Goal: Information Seeking & Learning: Learn about a topic

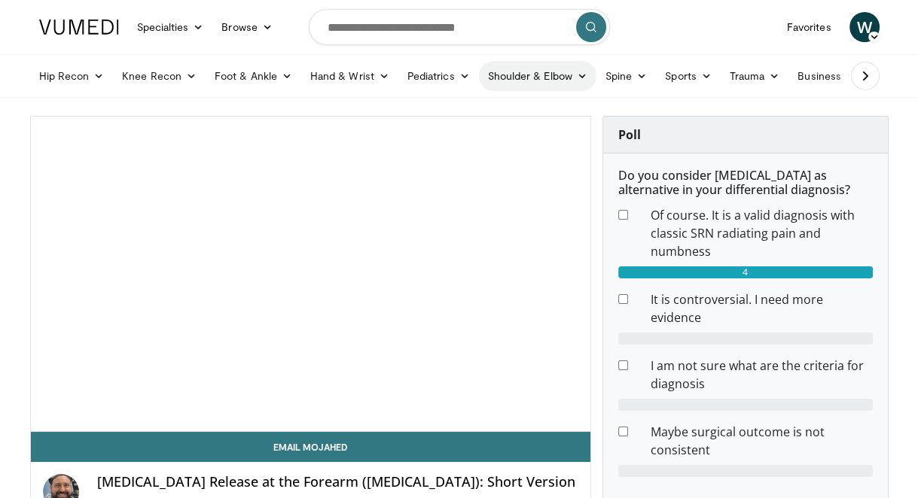
click at [577, 74] on icon at bounding box center [582, 76] width 11 height 11
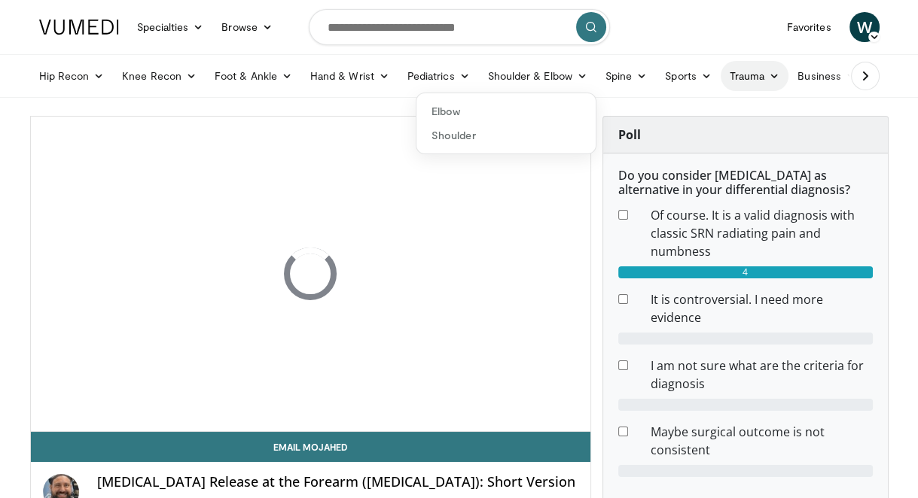
click at [769, 76] on icon at bounding box center [774, 76] width 11 height 11
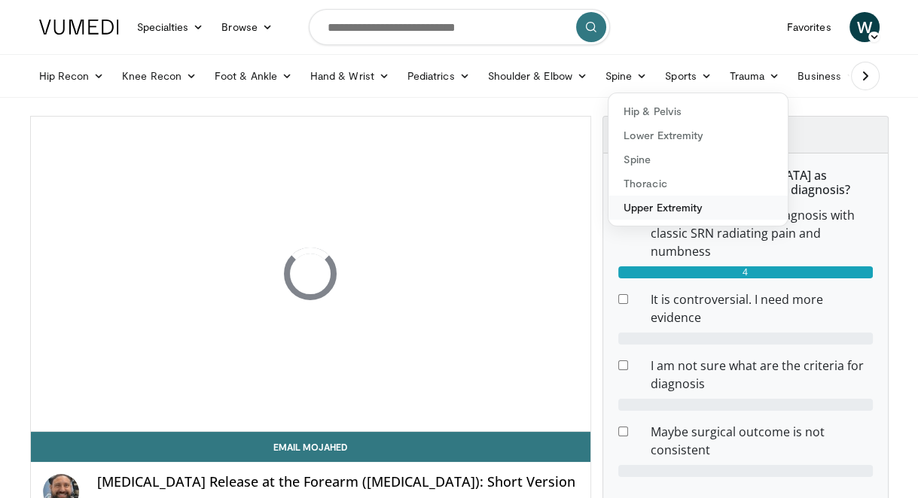
click at [651, 207] on link "Upper Extremity" at bounding box center [697, 208] width 179 height 24
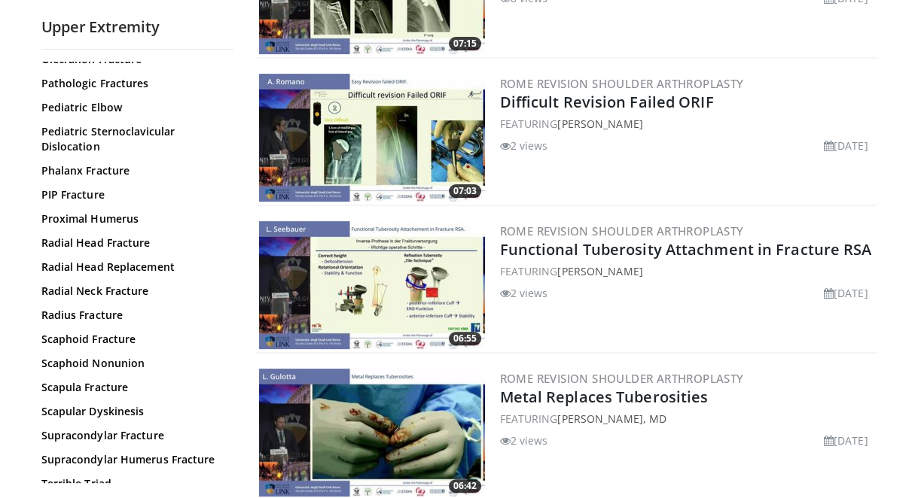
scroll to position [572, 0]
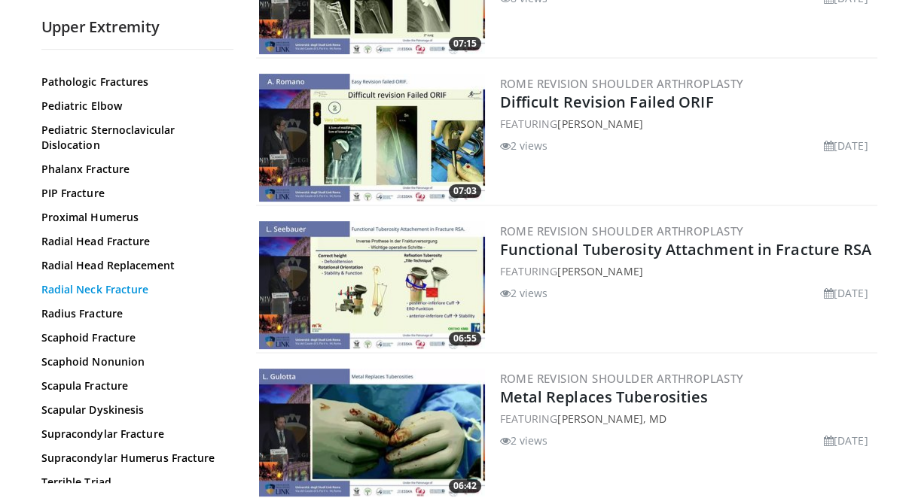
click at [124, 289] on link "Radial Neck Fracture" at bounding box center [133, 289] width 184 height 15
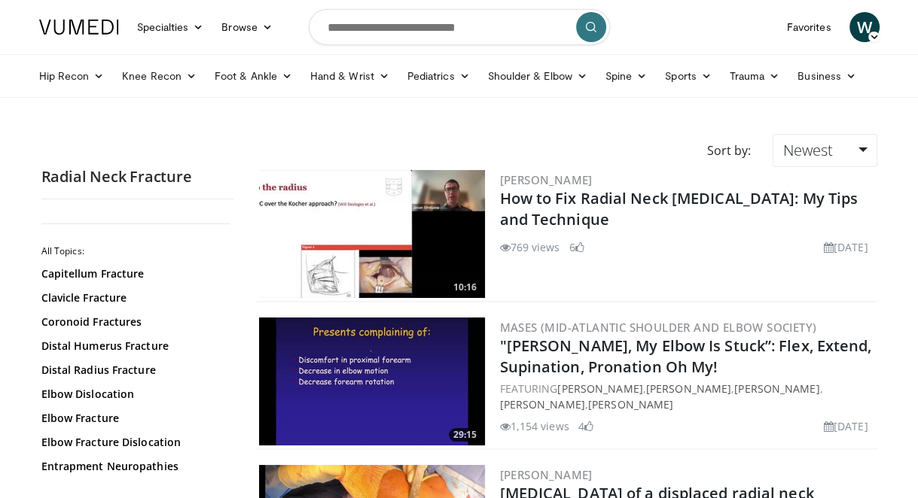
click at [401, 250] on img at bounding box center [372, 234] width 226 height 128
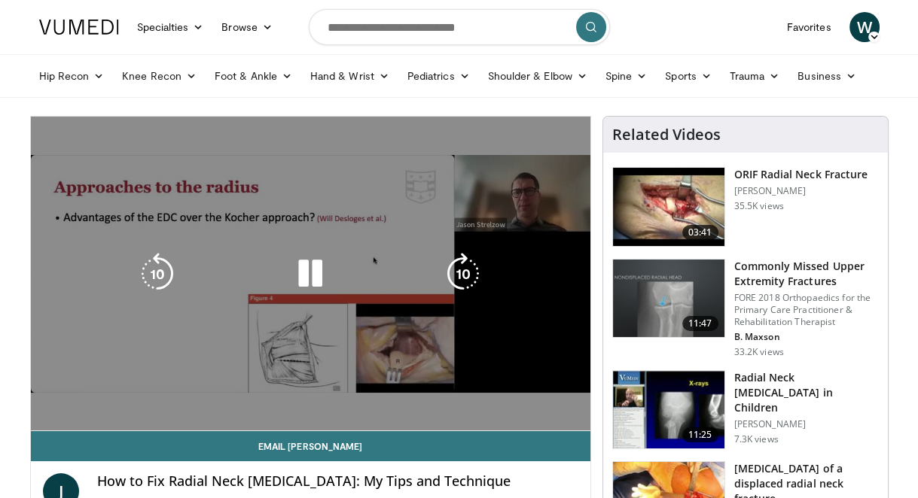
click at [97, 416] on video-js "**********" at bounding box center [310, 274] width 559 height 315
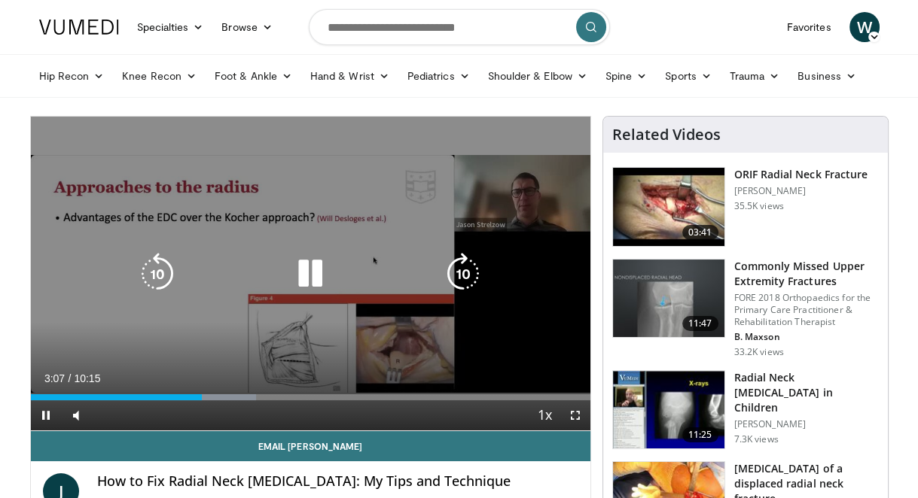
click at [317, 272] on icon "Video Player" at bounding box center [310, 274] width 42 height 42
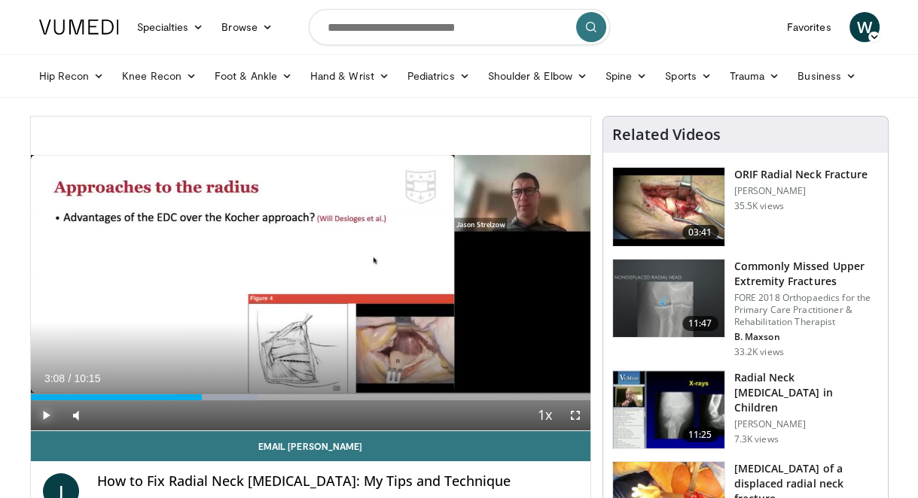
click at [50, 413] on span "Video Player" at bounding box center [46, 416] width 30 height 30
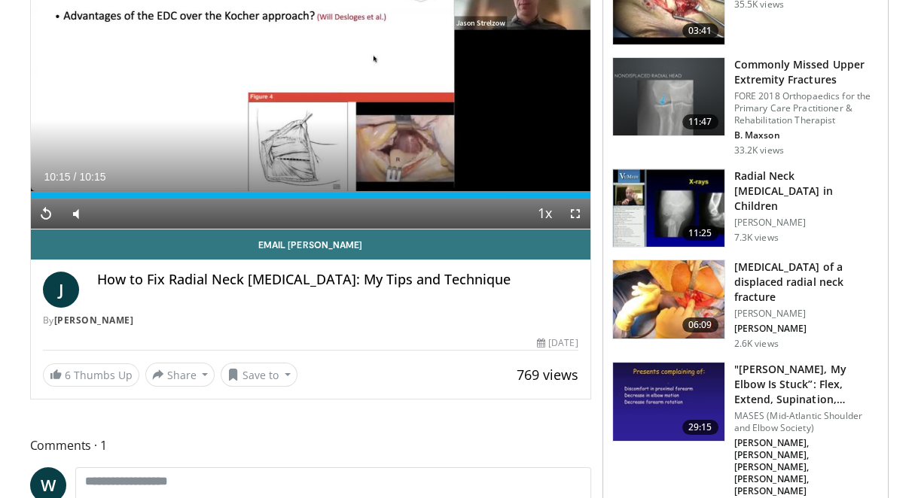
scroll to position [204, 0]
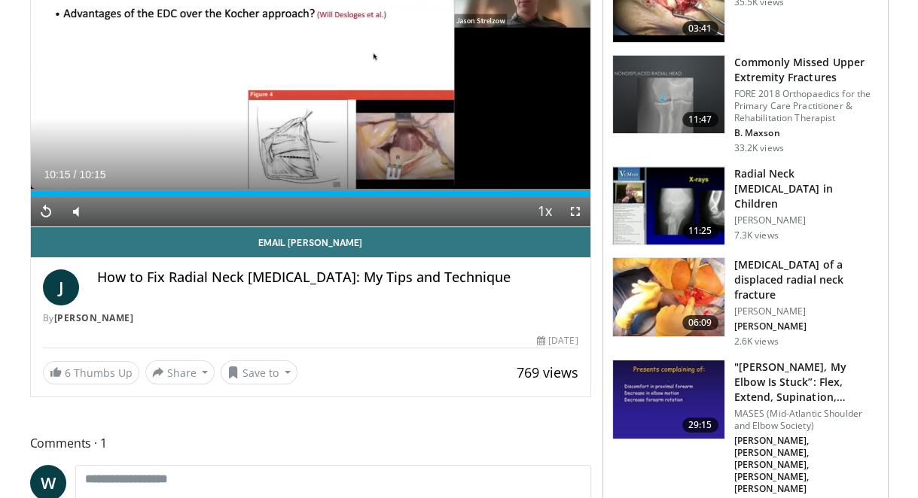
click at [700, 306] on img at bounding box center [668, 297] width 111 height 78
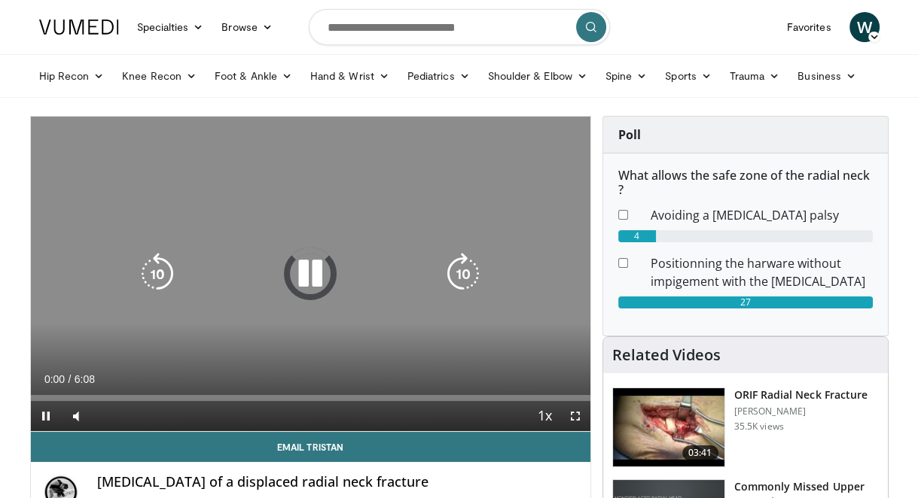
click at [410, 232] on div "10 seconds Tap to unmute" at bounding box center [310, 274] width 559 height 315
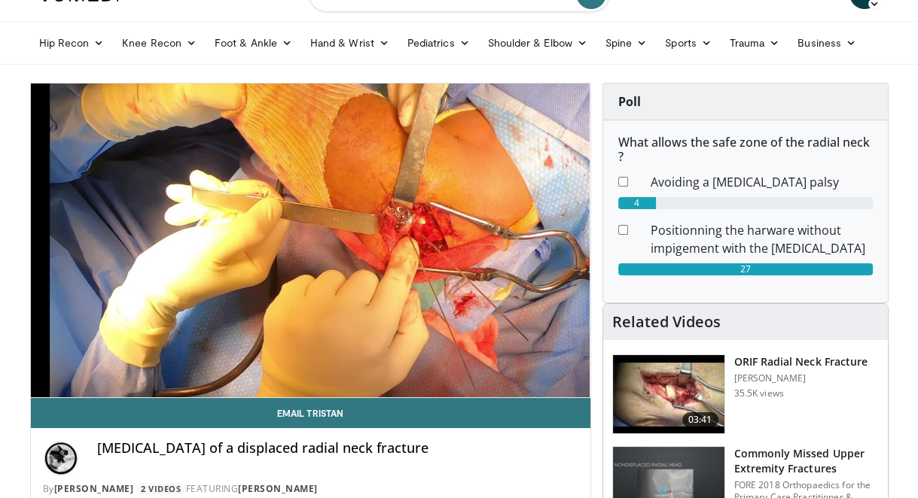
scroll to position [15, 0]
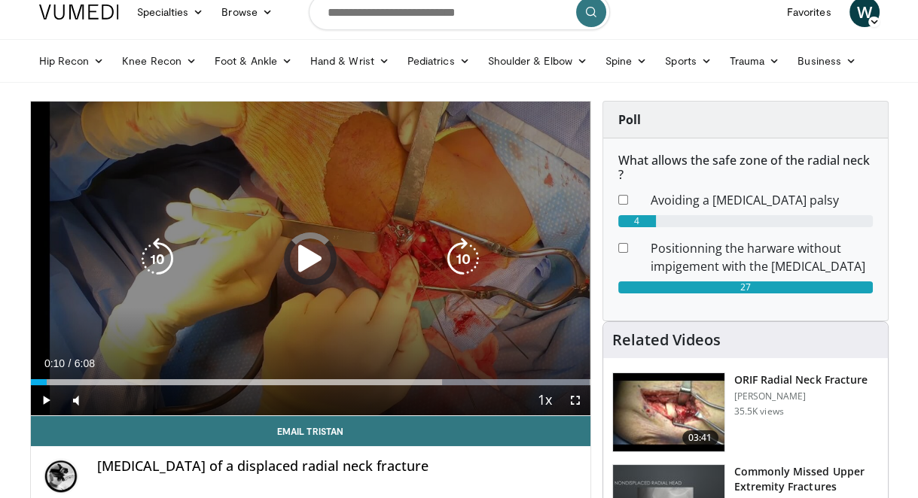
click at [46, 380] on div "5:50" at bounding box center [39, 382] width 17 height 6
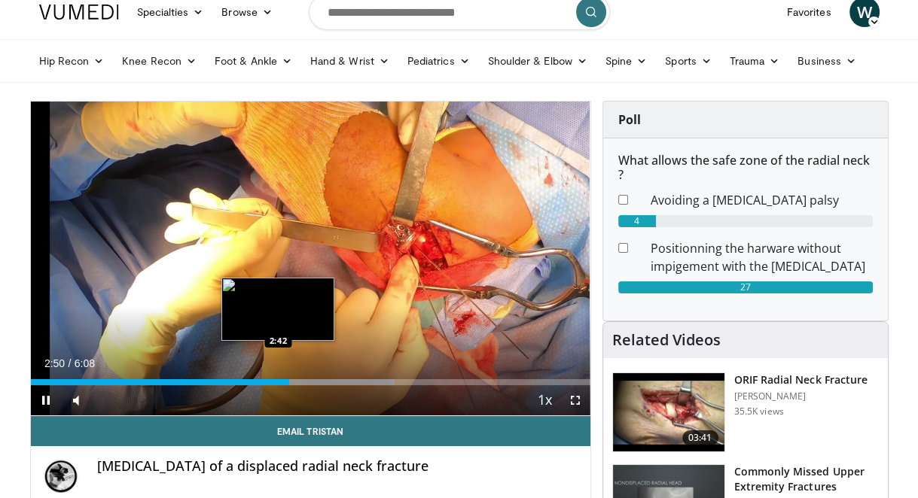
click at [277, 382] on div "2:50" at bounding box center [160, 382] width 259 height 6
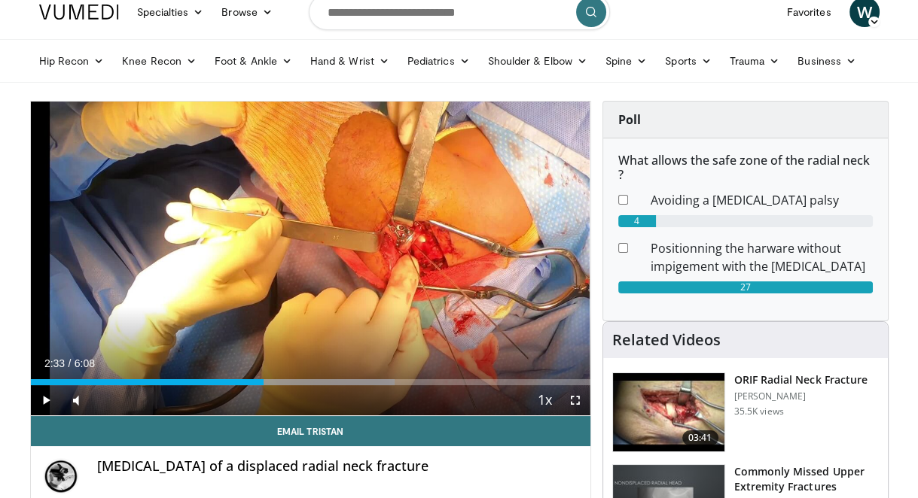
click at [264, 382] on div "Loaded : 65.06% 2:33 2:33" at bounding box center [310, 382] width 559 height 6
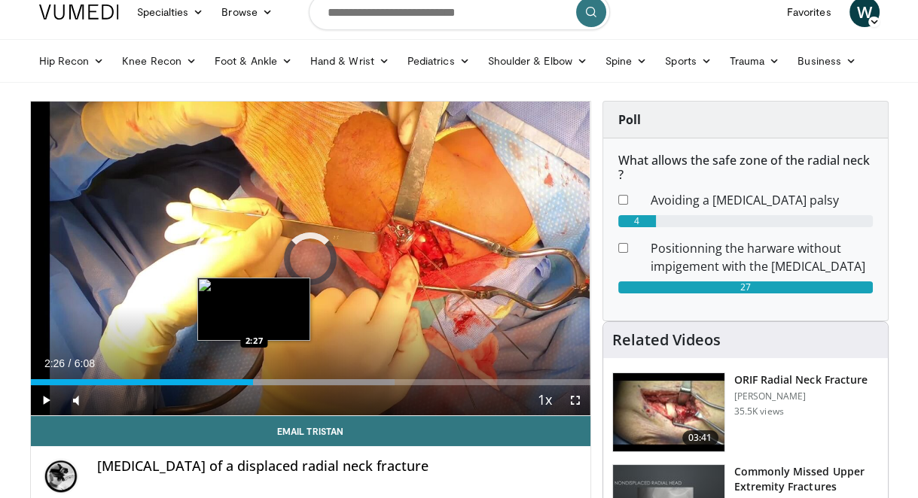
click at [253, 382] on div "Loaded : 65.06% 2:36 2:27" at bounding box center [310, 382] width 559 height 6
click at [240, 381] on div "Loaded : 65.06% 2:18 2:18" at bounding box center [310, 382] width 559 height 6
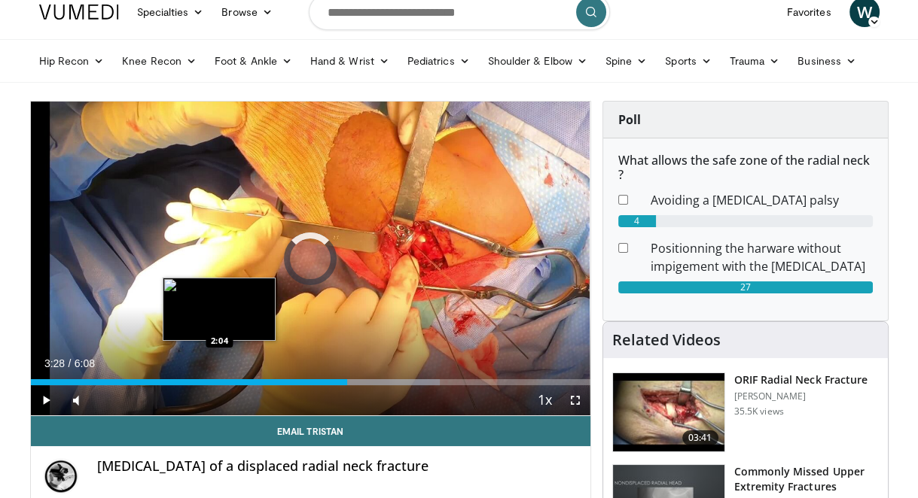
click at [219, 382] on div "Loaded : 73.19% 3:28 2:04" at bounding box center [310, 382] width 559 height 6
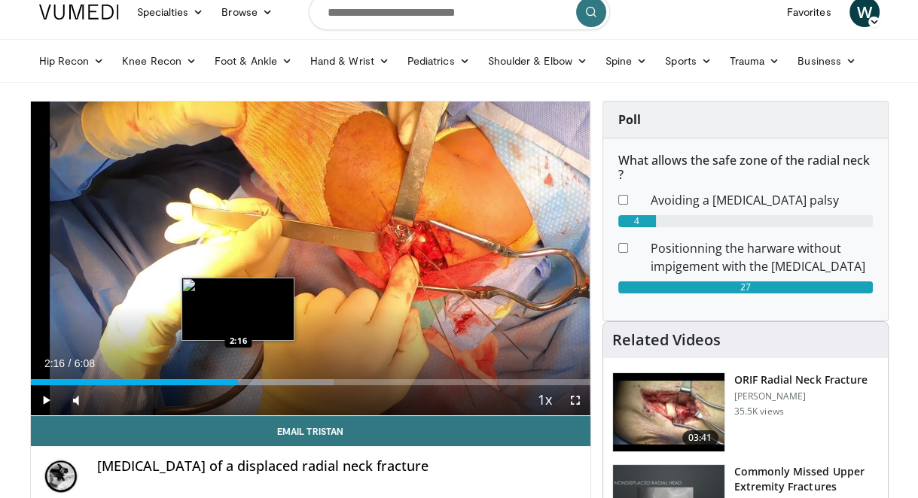
click at [238, 385] on div "Progress Bar" at bounding box center [273, 382] width 121 height 6
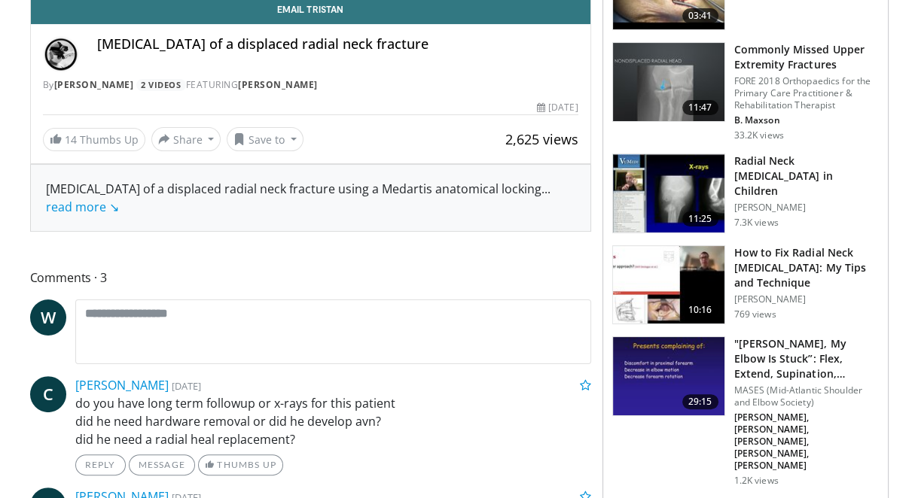
scroll to position [449, 0]
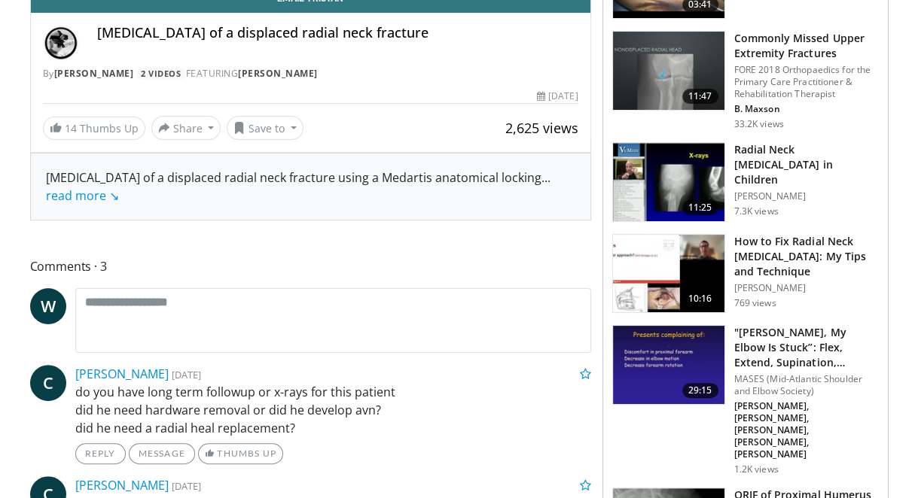
click at [705, 288] on img at bounding box center [668, 274] width 111 height 78
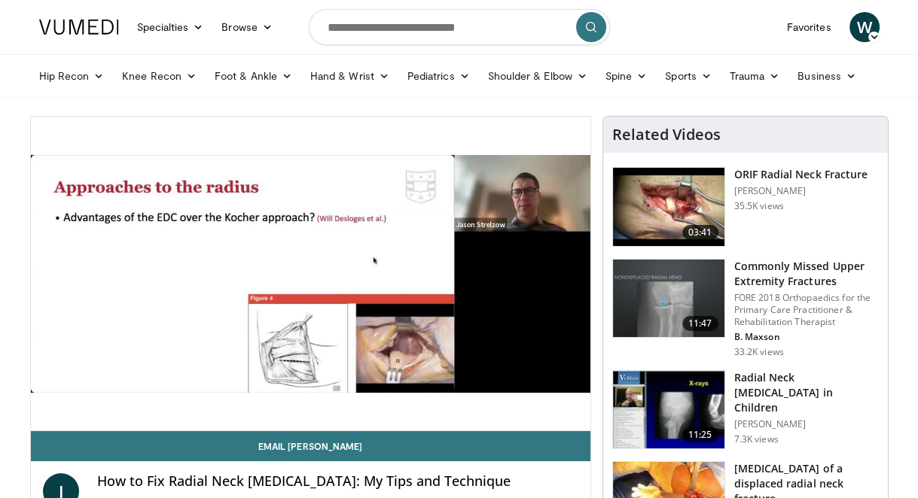
click at [682, 202] on img at bounding box center [668, 207] width 111 height 78
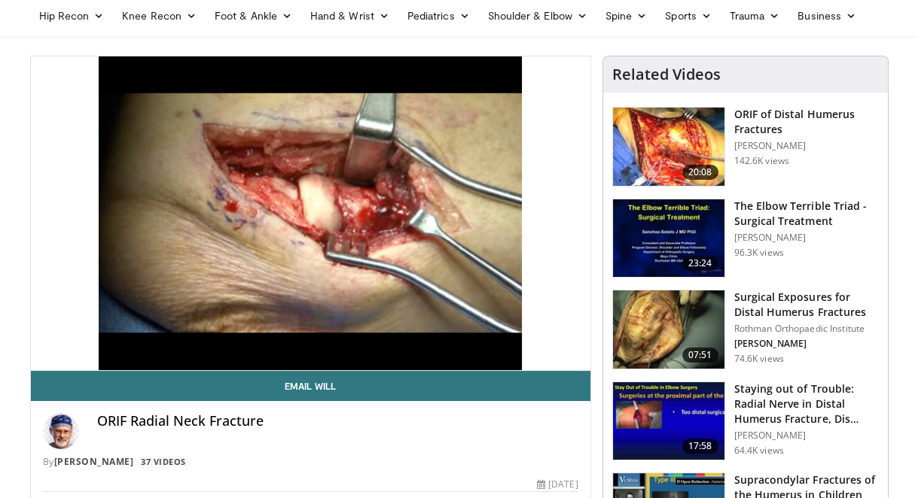
scroll to position [73, 0]
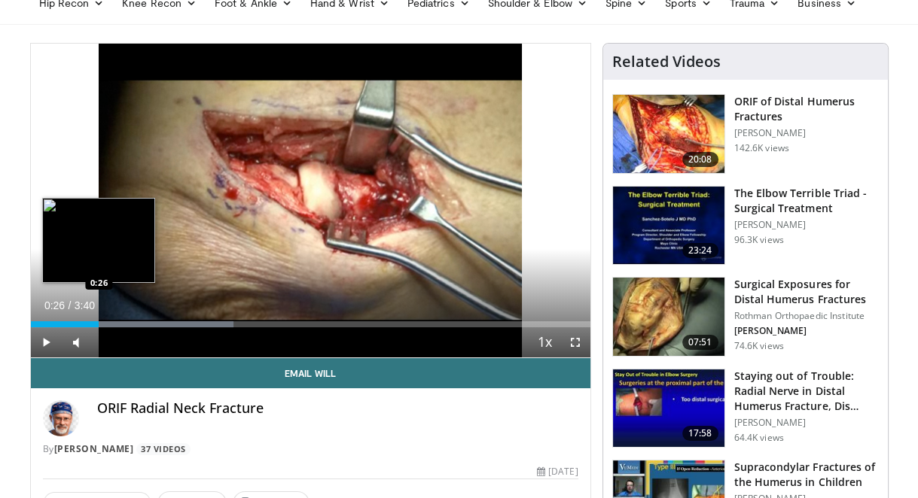
click at [99, 322] on div "Progress Bar" at bounding box center [132, 324] width 203 height 6
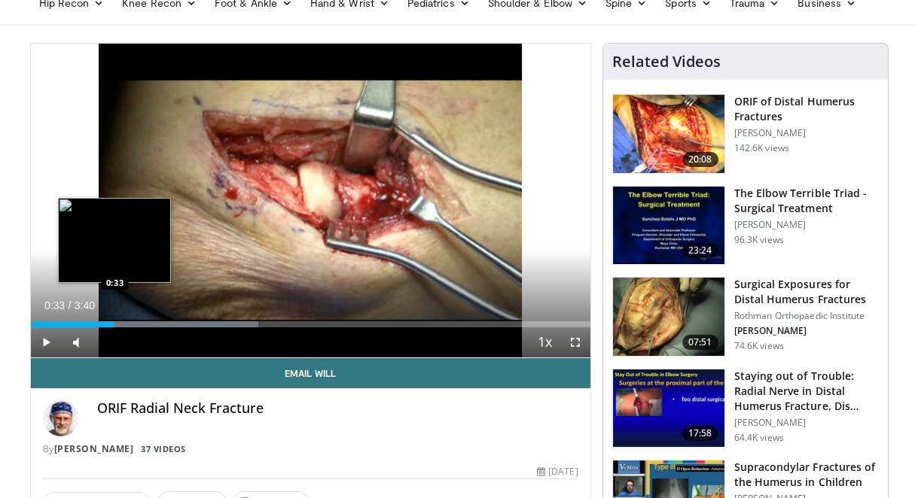
click at [114, 325] on div "Progress Bar" at bounding box center [145, 324] width 228 height 6
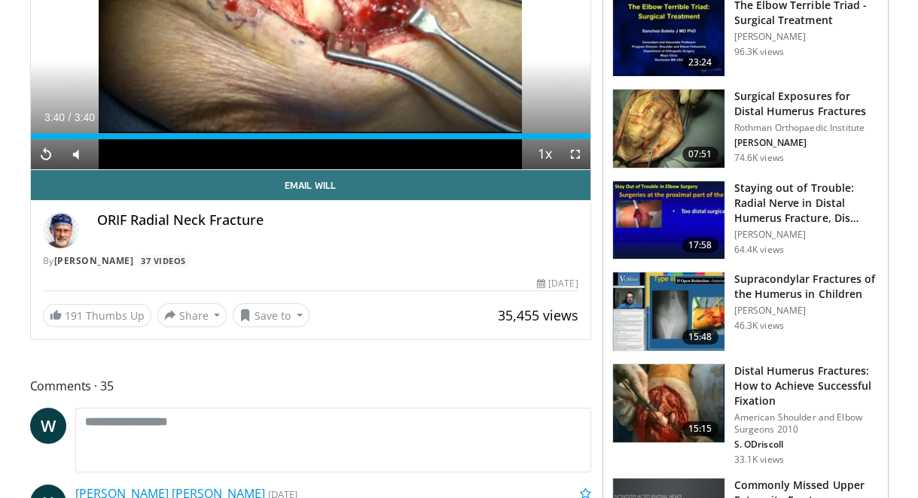
scroll to position [266, 0]
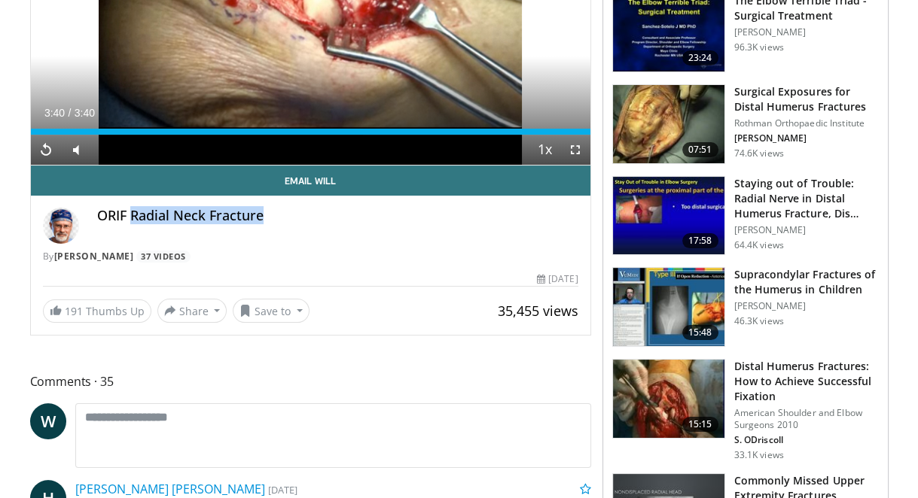
drag, startPoint x: 131, startPoint y: 212, endPoint x: 274, endPoint y: 217, distance: 143.2
click at [274, 217] on h4 "ORIF Radial Neck Fracture" at bounding box center [337, 216] width 481 height 17
copy h4 "Radial Neck Fracture"
